Goal: Task Accomplishment & Management: Manage account settings

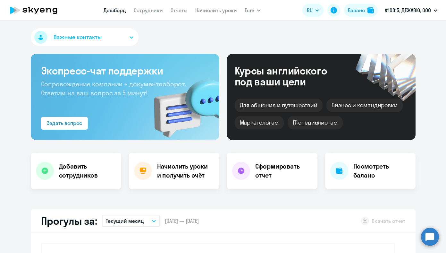
select select "30"
click at [154, 11] on link "Сотрудники" at bounding box center [148, 10] width 29 height 6
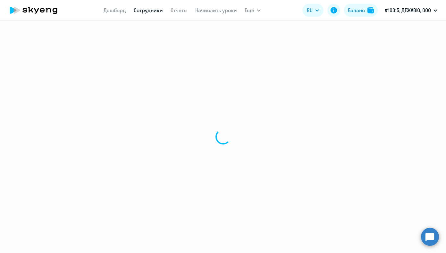
select select "30"
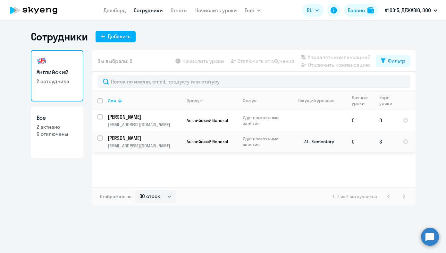
click at [215, 137] on td "Английский General" at bounding box center [210, 141] width 56 height 21
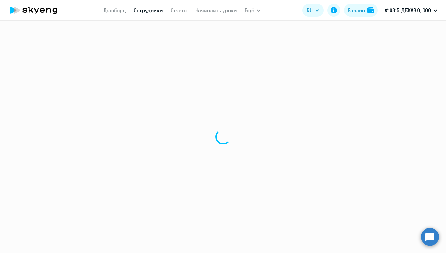
select select "english"
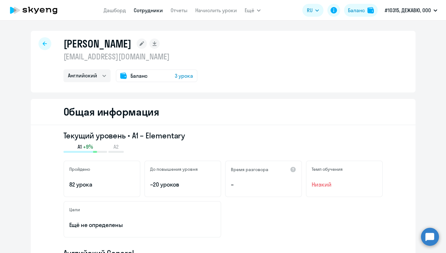
select select "30"
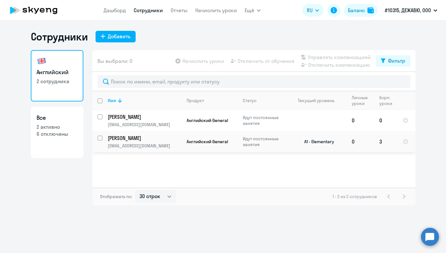
click at [102, 137] on input "select row 38602162" at bounding box center [104, 141] width 13 height 13
checkbox input "true"
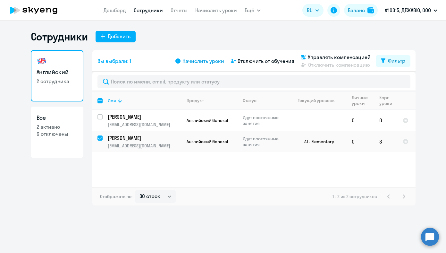
click at [215, 62] on span "Начислить уроки" at bounding box center [204, 61] width 42 height 8
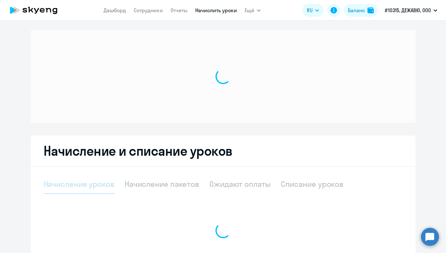
select select "10"
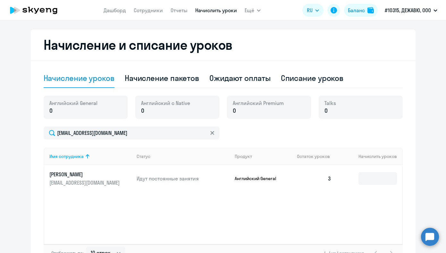
scroll to position [133, 0]
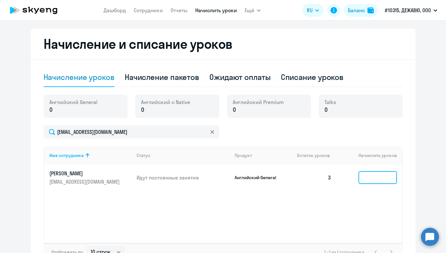
click at [380, 179] on input at bounding box center [378, 177] width 38 height 13
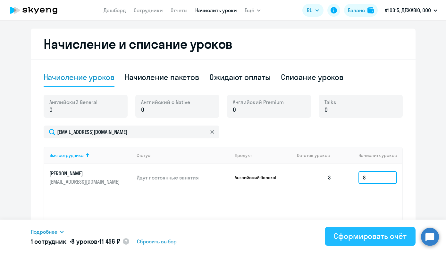
type input "8"
click at [368, 233] on div "Сформировать счёт" at bounding box center [370, 236] width 72 height 10
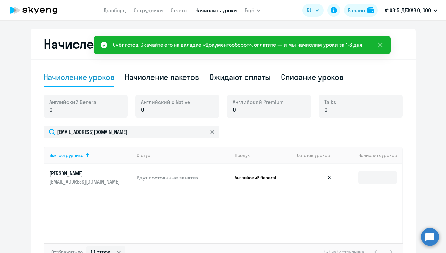
click at [259, 48] on div "Счёт готов. Скачайте его на вкладке «Документооборот», оплатите — и мы начислим…" at bounding box center [238, 45] width 250 height 8
click at [261, 11] on app-header "[PERSON_NAME] Отчеты Начислить уроки Ещё Дашборд Сотрудники Отчеты Начислить ур…" at bounding box center [223, 10] width 446 height 21
click at [258, 10] on icon "button" at bounding box center [258, 11] width 3 height 2
click at [258, 10] on icon "button" at bounding box center [259, 10] width 4 height 2
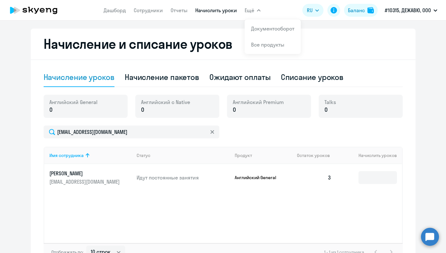
click at [257, 8] on button "Ещё" at bounding box center [253, 10] width 16 height 13
click at [261, 29] on link "Документооборот" at bounding box center [272, 28] width 43 height 6
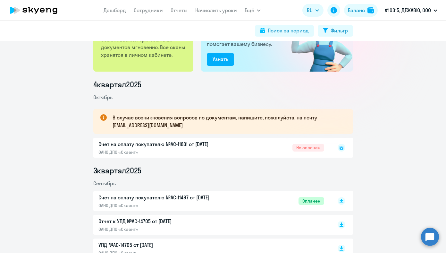
scroll to position [52, 0]
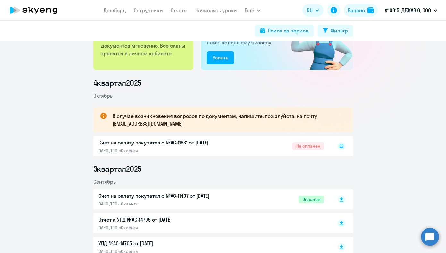
click at [342, 147] on icon at bounding box center [342, 146] width 4 height 4
click at [261, 148] on div "Счет на оплату покупателю №AC-11831 от [DATE] ОАНО ДПО «Скаенг» Не оплачен" at bounding box center [223, 146] width 260 height 20
click at [341, 148] on icon at bounding box center [342, 146] width 4 height 4
click at [341, 147] on icon at bounding box center [342, 146] width 4 height 3
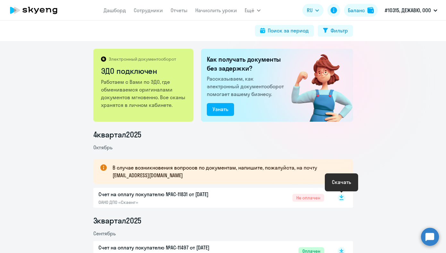
click at [341, 196] on icon at bounding box center [342, 196] width 4 height 3
